Goal: Task Accomplishment & Management: Manage account settings

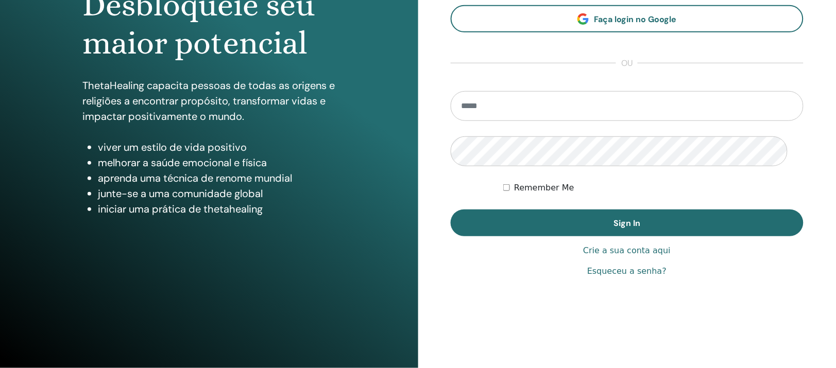
scroll to position [249, 0]
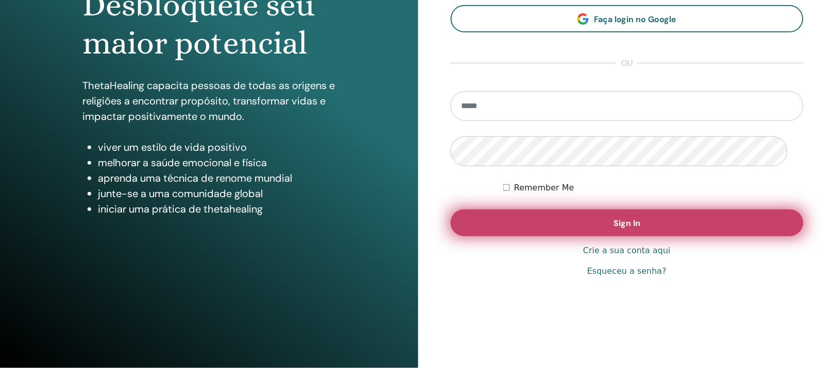
type input "**********"
click at [514, 210] on button "Sign In" at bounding box center [627, 223] width 353 height 27
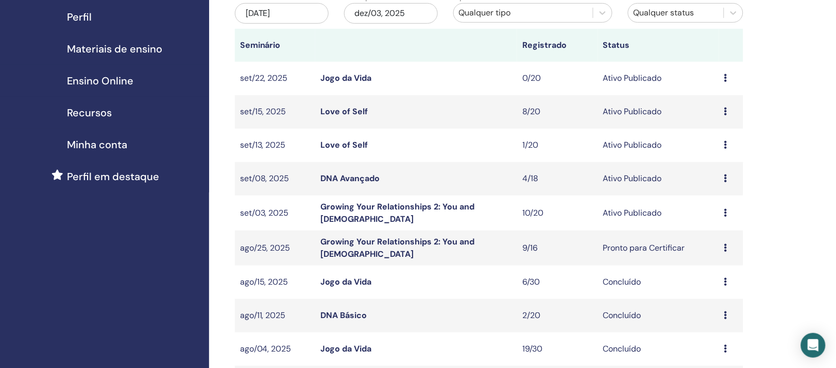
scroll to position [129, 0]
click at [359, 223] on link "Growing Your Relationships 2: You and God" at bounding box center [397, 211] width 154 height 23
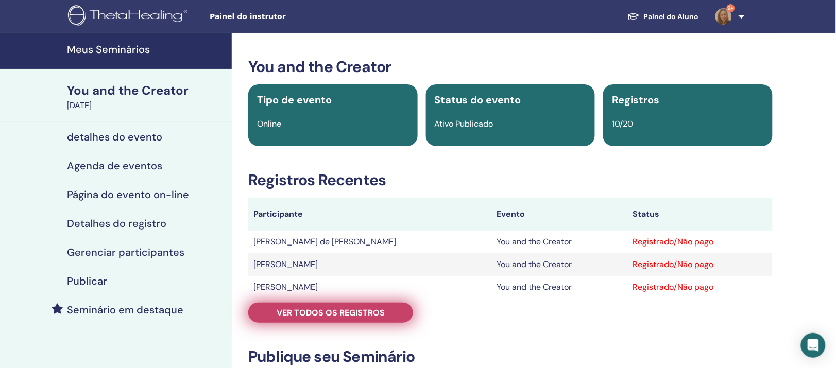
click at [343, 318] on span "Ver todos os registros" at bounding box center [331, 312] width 108 height 11
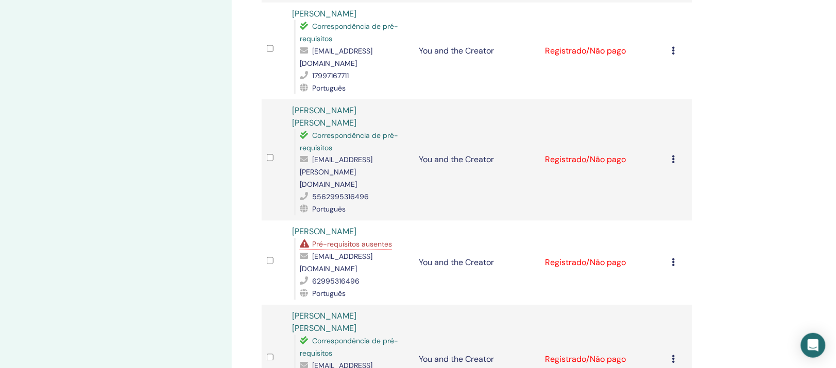
scroll to position [386, 0]
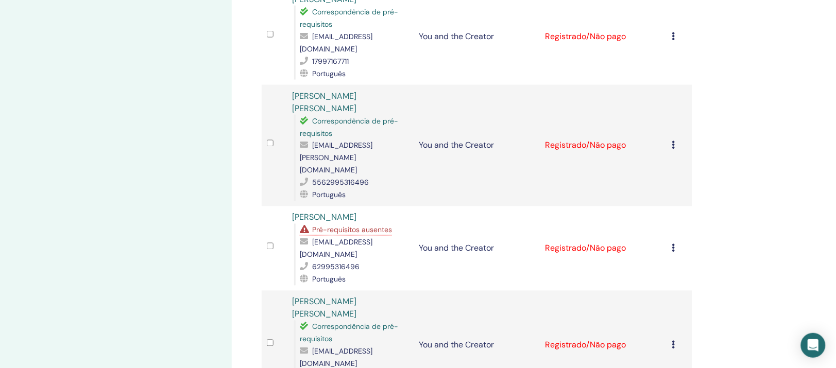
click at [672, 244] on icon at bounding box center [673, 248] width 3 height 8
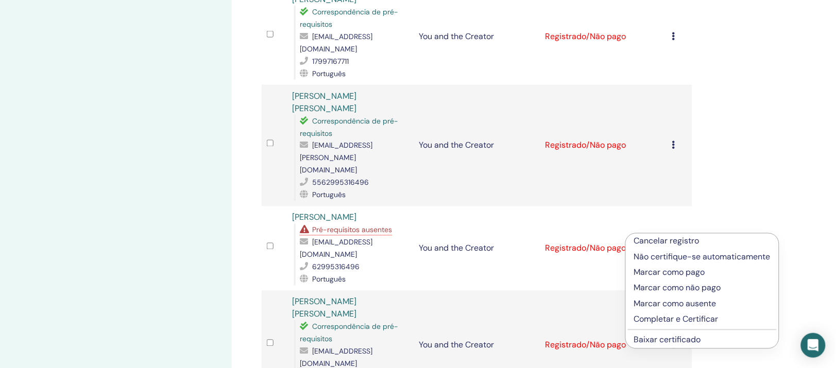
click at [682, 243] on p "Cancelar registro" at bounding box center [702, 241] width 136 height 12
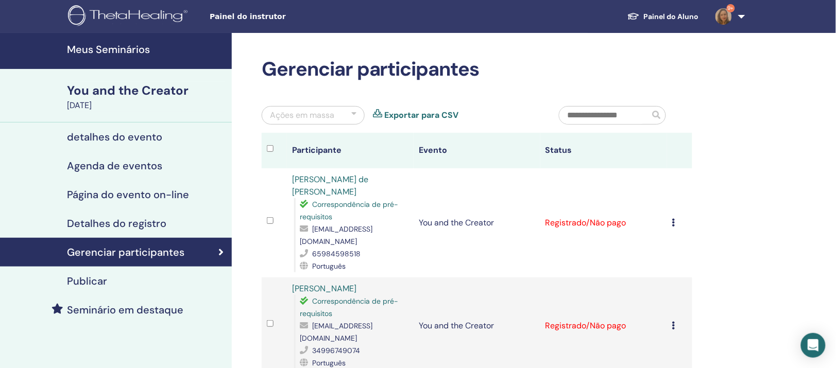
click at [134, 49] on h4 "Meus Seminários" at bounding box center [146, 49] width 159 height 12
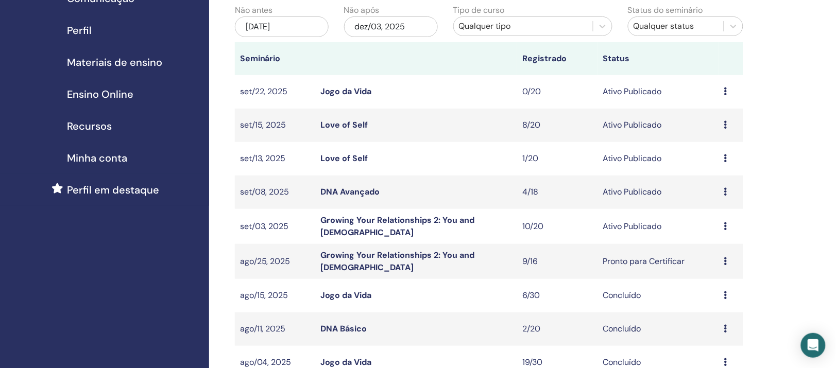
scroll to position [129, 0]
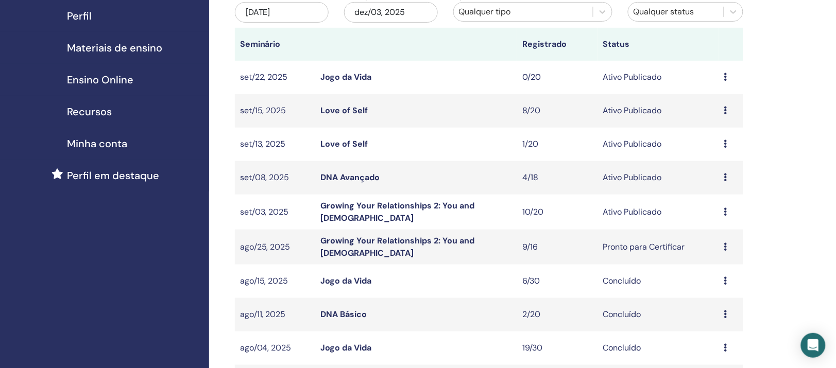
click at [344, 183] on link "DNA Avançado" at bounding box center [349, 177] width 59 height 11
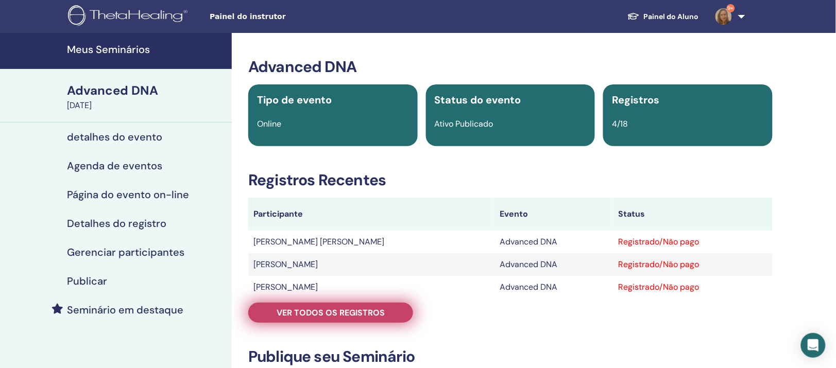
click at [334, 318] on span "Ver todos os registros" at bounding box center [331, 312] width 108 height 11
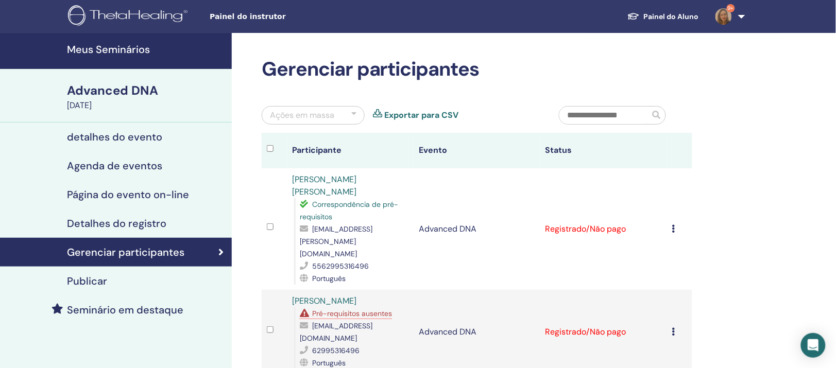
click at [672, 332] on icon at bounding box center [673, 331] width 3 height 8
click at [670, 341] on p "Cancelar registro" at bounding box center [701, 340] width 136 height 12
click at [124, 51] on h4 "Meus Seminários" at bounding box center [146, 49] width 159 height 12
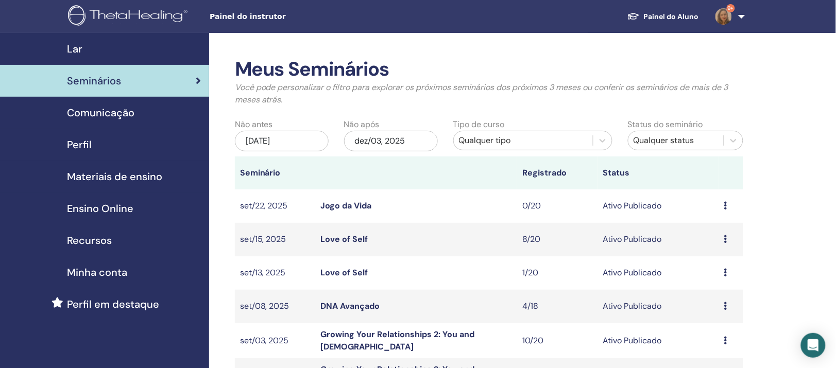
click at [330, 245] on link "Love of Self" at bounding box center [343, 239] width 47 height 11
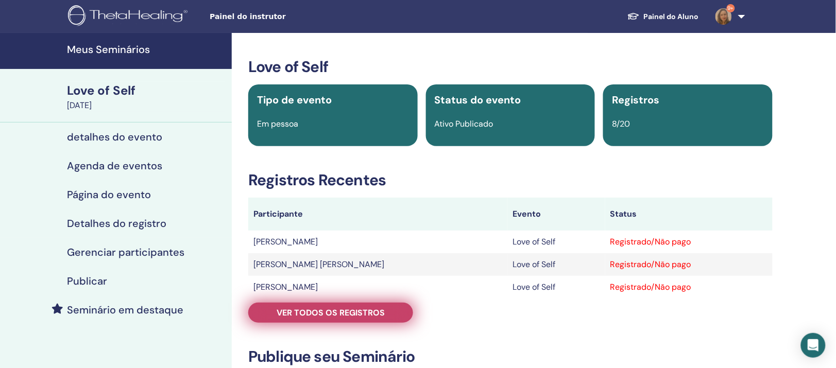
click at [309, 318] on span "Ver todos os registros" at bounding box center [331, 312] width 108 height 11
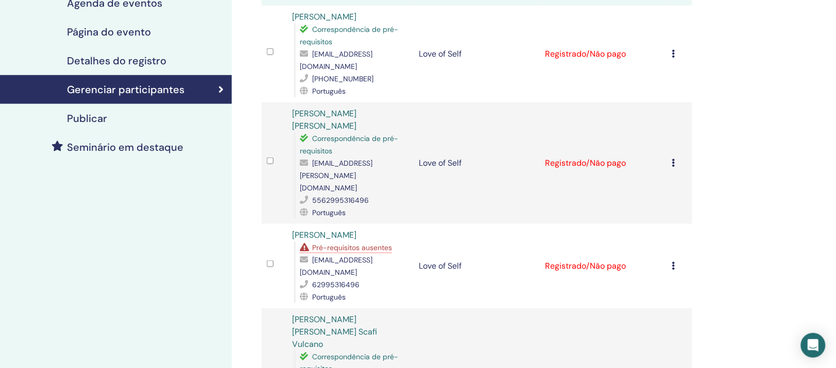
scroll to position [193, 0]
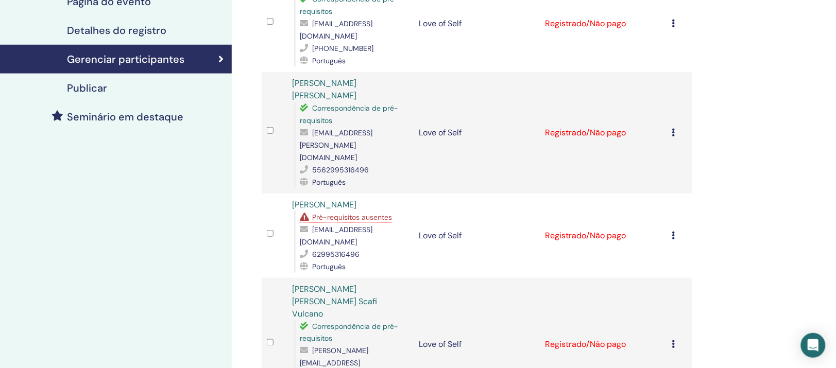
click at [672, 231] on icon at bounding box center [673, 235] width 3 height 8
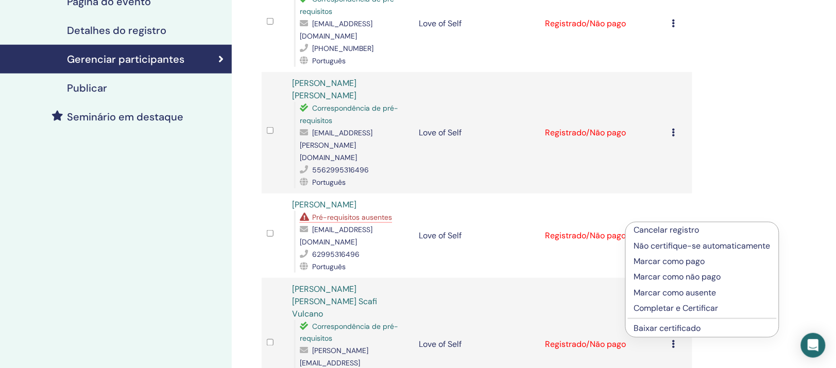
click at [669, 233] on p "Cancelar registro" at bounding box center [702, 230] width 136 height 12
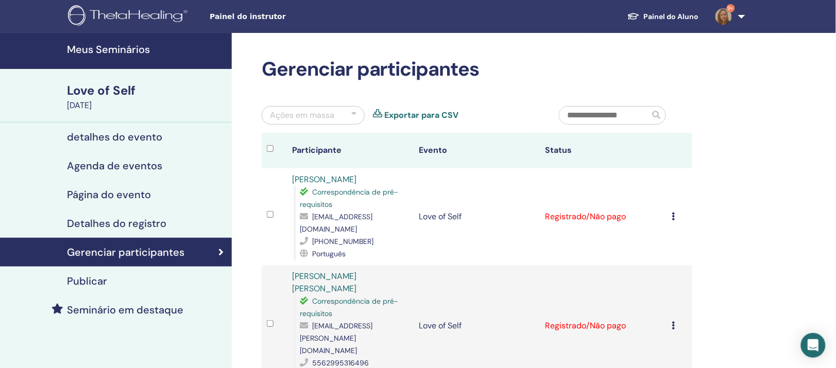
click at [129, 49] on h4 "Meus Seminários" at bounding box center [146, 49] width 159 height 12
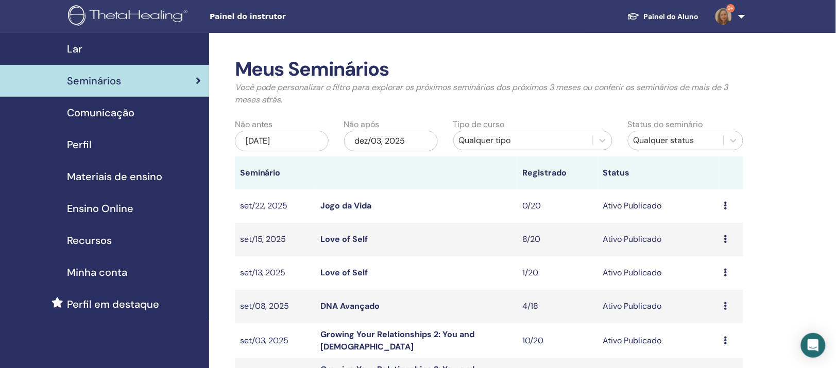
click at [80, 50] on span "Lar" at bounding box center [74, 48] width 15 height 15
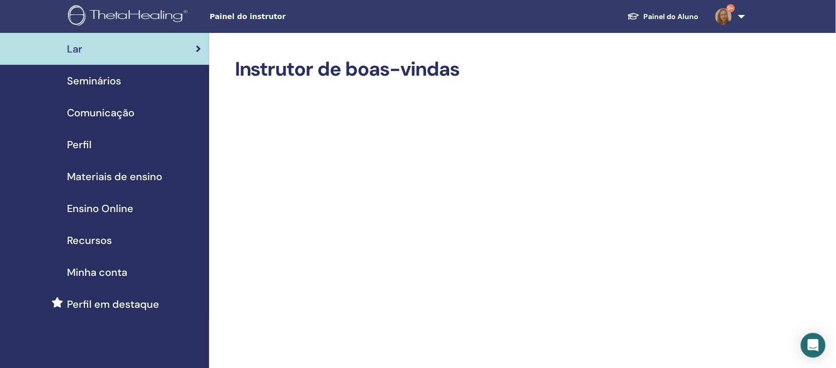
click at [90, 89] on span "Seminários" at bounding box center [94, 80] width 54 height 15
